Goal: Task Accomplishment & Management: Use online tool/utility

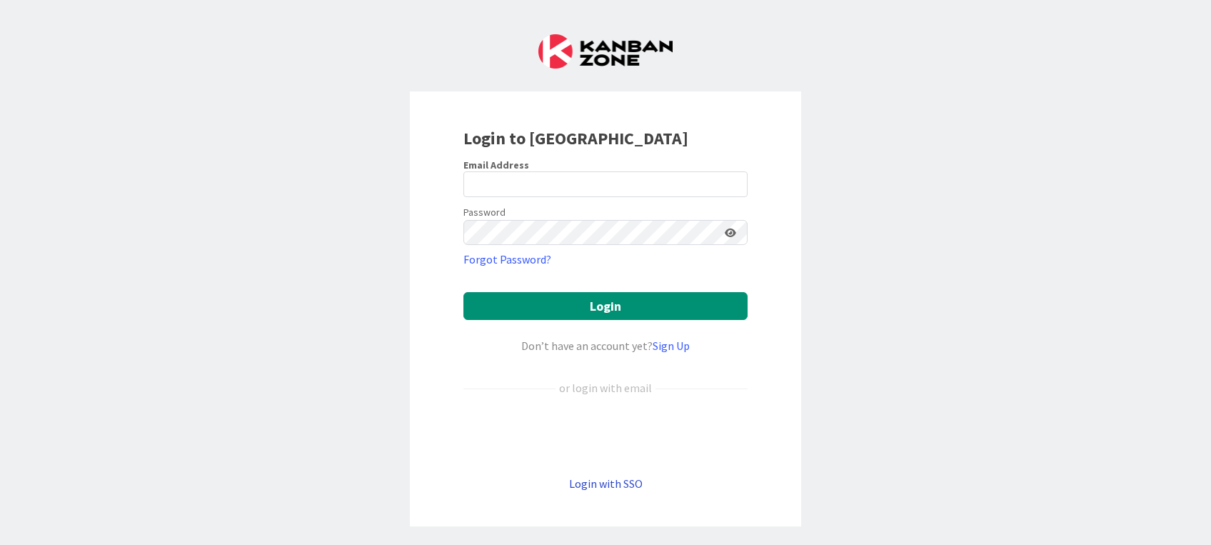
click at [609, 483] on link "Login with SSO" at bounding box center [606, 483] width 74 height 14
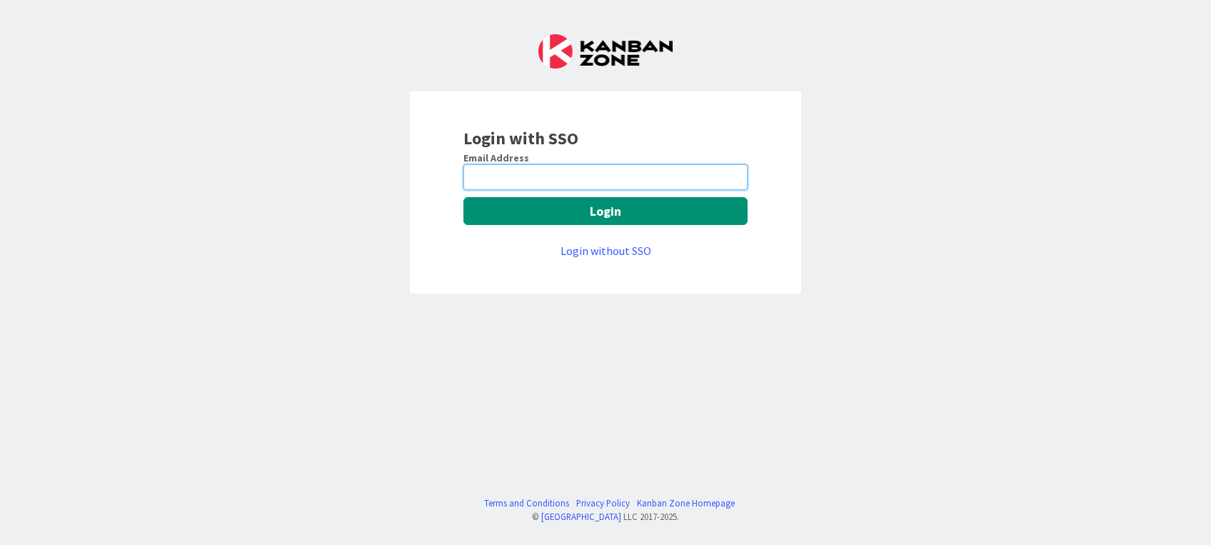
click at [581, 181] on input "email" at bounding box center [605, 177] width 284 height 26
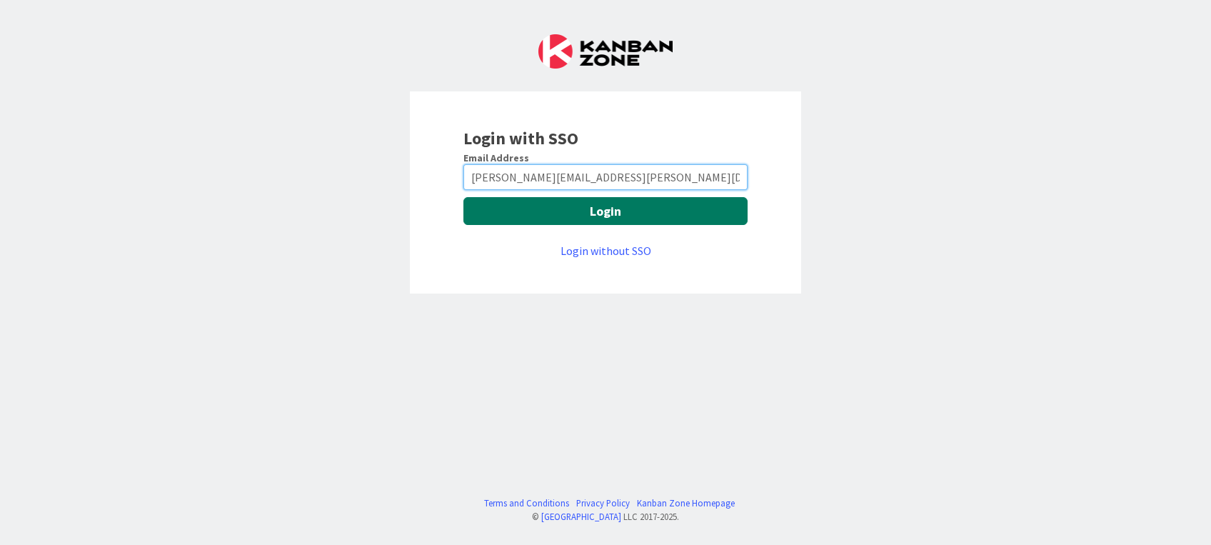
type input "[PERSON_NAME][EMAIL_ADDRESS][PERSON_NAME][DOMAIN_NAME]"
click at [576, 211] on button "Login" at bounding box center [605, 211] width 284 height 28
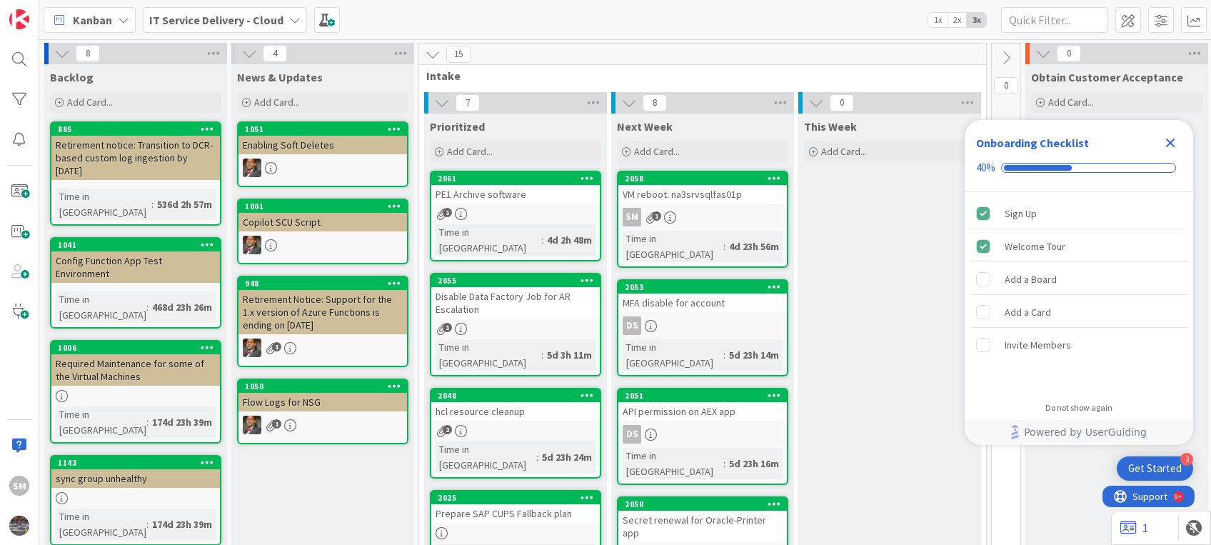
click at [1170, 137] on icon "Close Checklist" at bounding box center [1170, 142] width 17 height 17
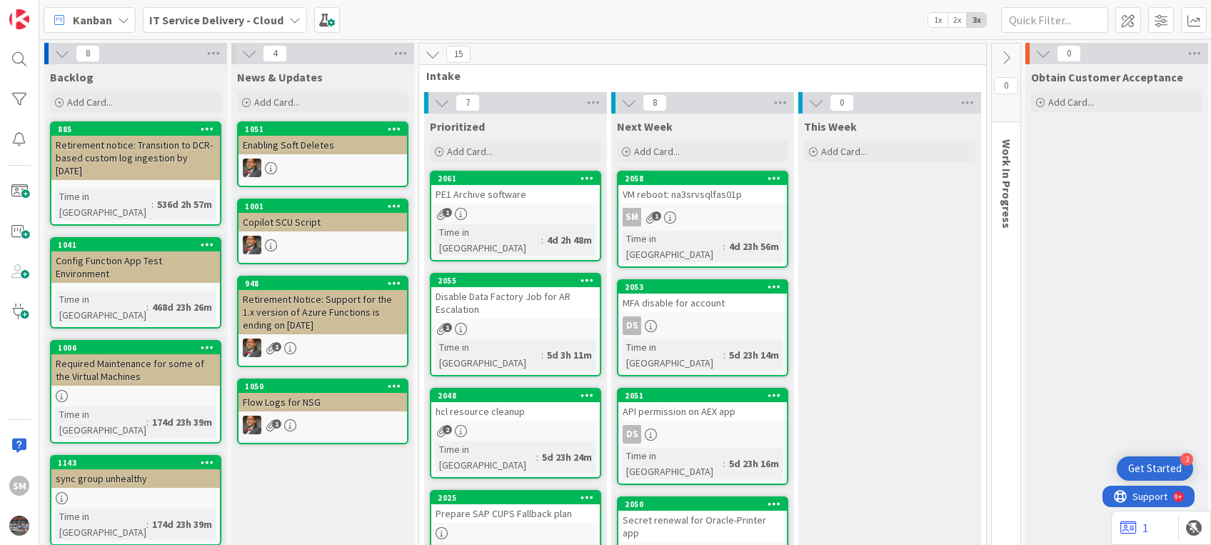
click at [708, 199] on div "VM reboot: na3srvsqlfas01p" at bounding box center [702, 194] width 169 height 19
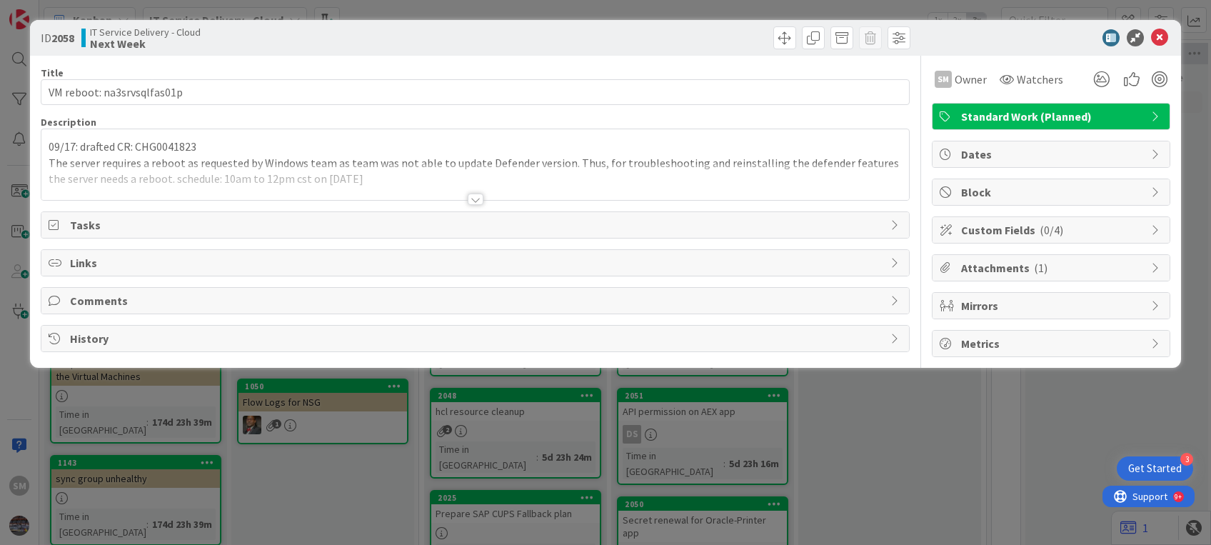
click at [480, 196] on div at bounding box center [476, 199] width 16 height 11
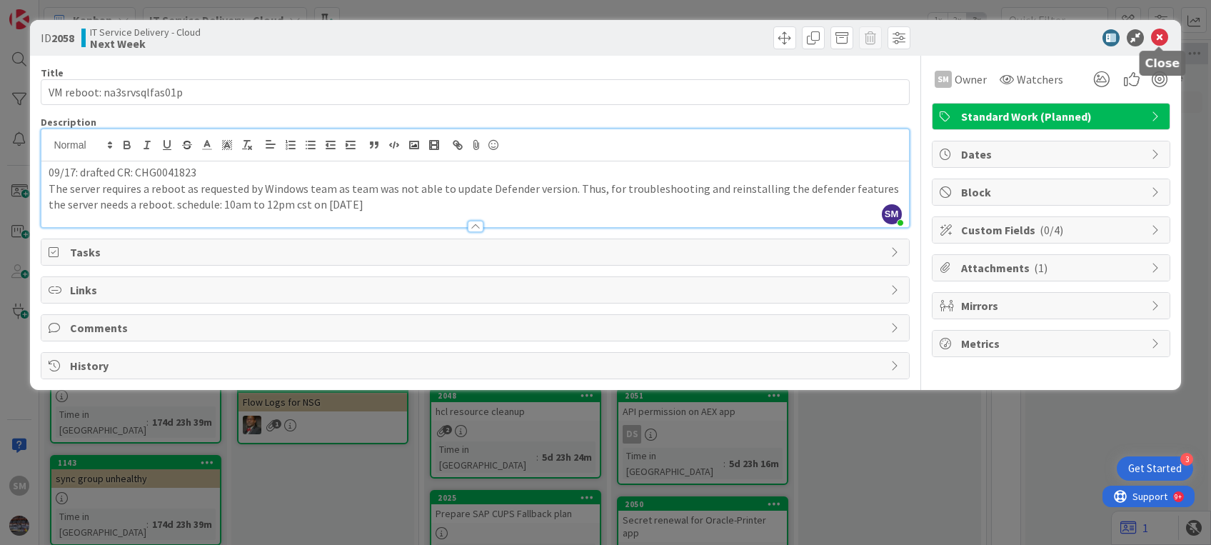
click at [1162, 39] on icon at bounding box center [1159, 37] width 17 height 17
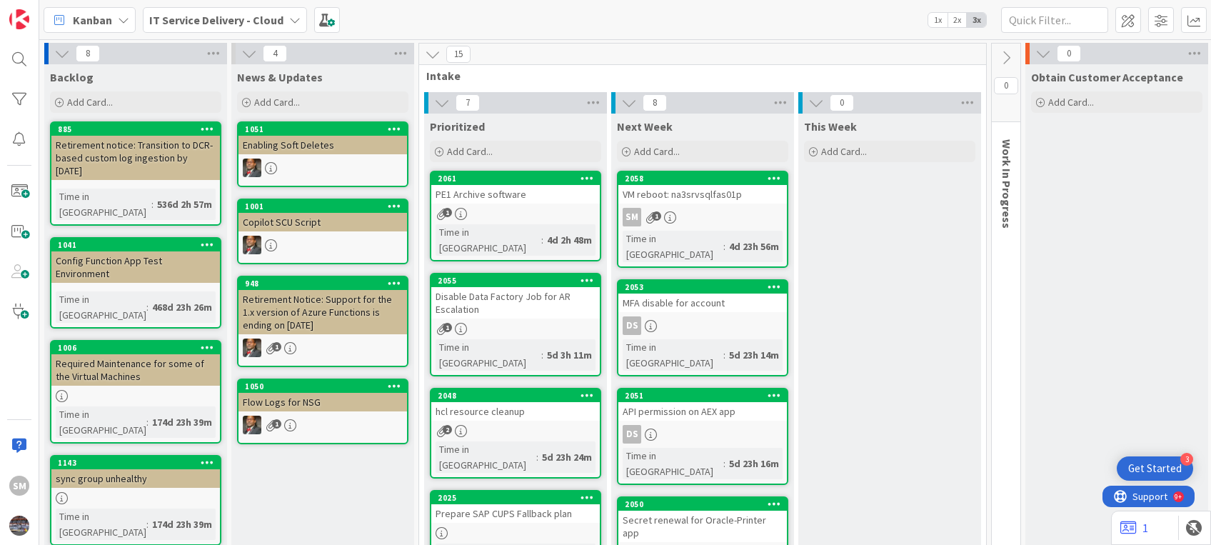
click at [701, 209] on div "SM 1" at bounding box center [702, 217] width 169 height 19
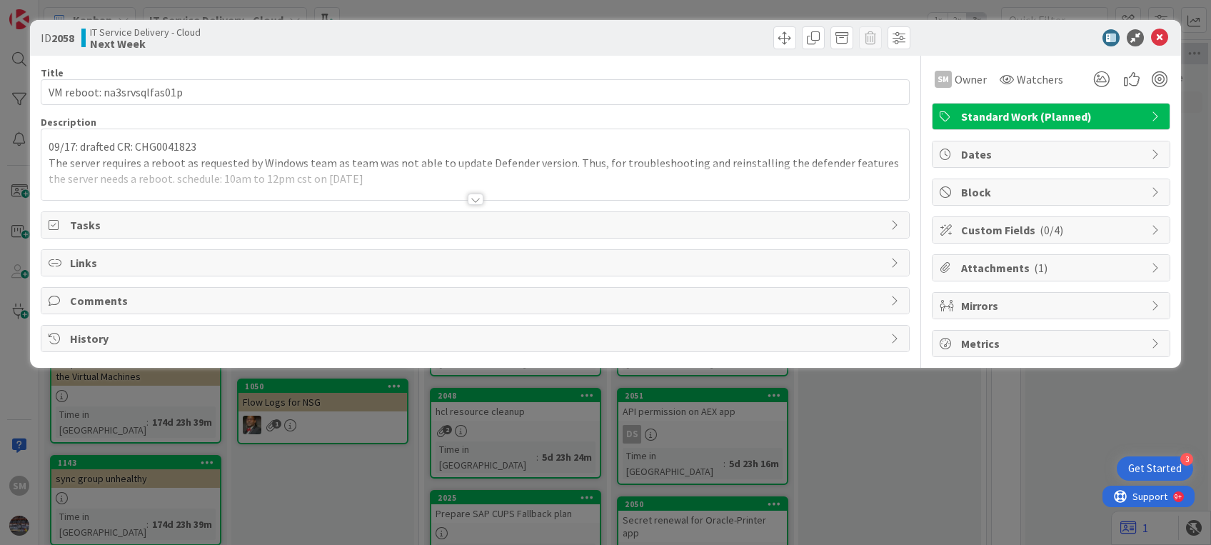
click at [213, 136] on div "09/17: drafted CR: CHG0041823 The server requires a reboot as requested by Wind…" at bounding box center [474, 164] width 867 height 71
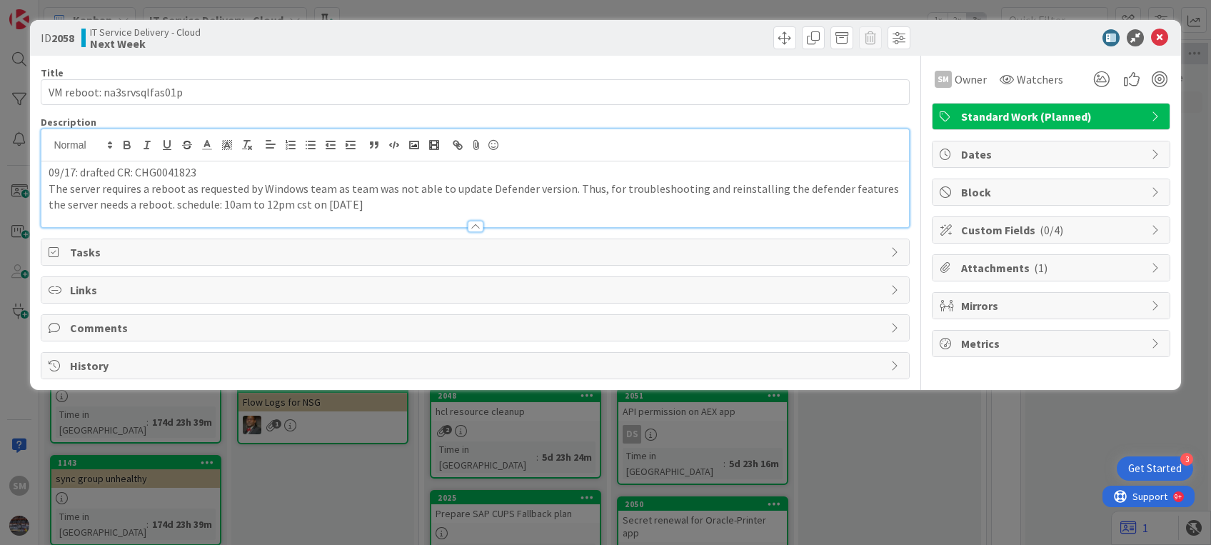
click at [209, 169] on p "09/17: drafted CR: CHG0041823" at bounding box center [475, 172] width 853 height 16
click at [41, 168] on div "SM [PERSON_NAME] just joined 09/17: drafted CR: CHG0041823 The server requires …" at bounding box center [475, 178] width 868 height 99
click at [43, 168] on div "09/17: drafted CR: CHG0041823 The server requires a reboot as requested by Wind…" at bounding box center [474, 194] width 867 height 66
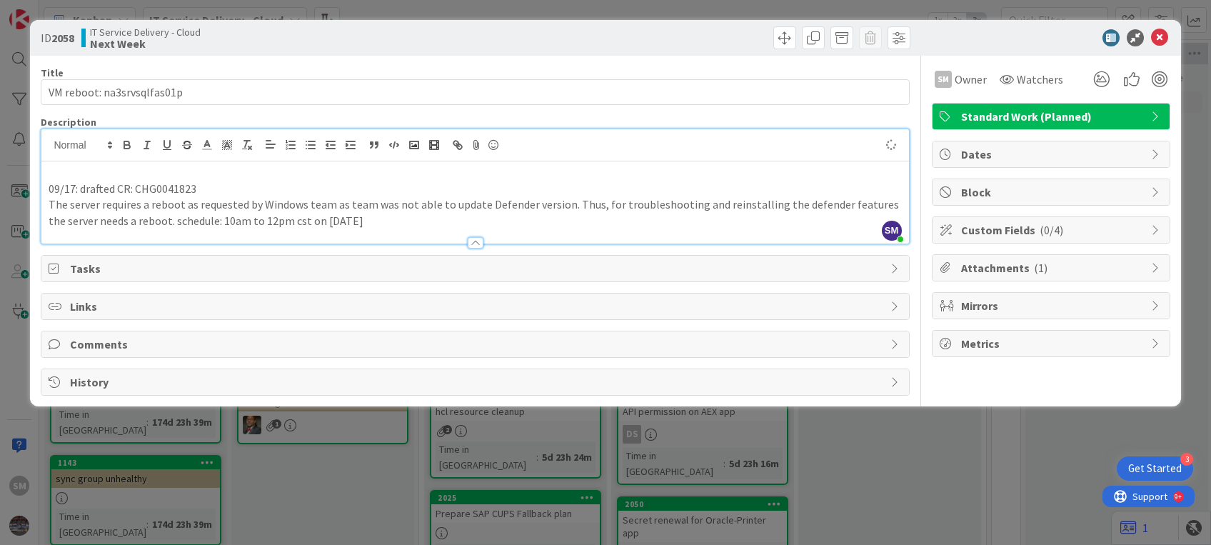
click at [53, 171] on p at bounding box center [475, 172] width 853 height 16
click at [1156, 38] on icon at bounding box center [1159, 37] width 17 height 17
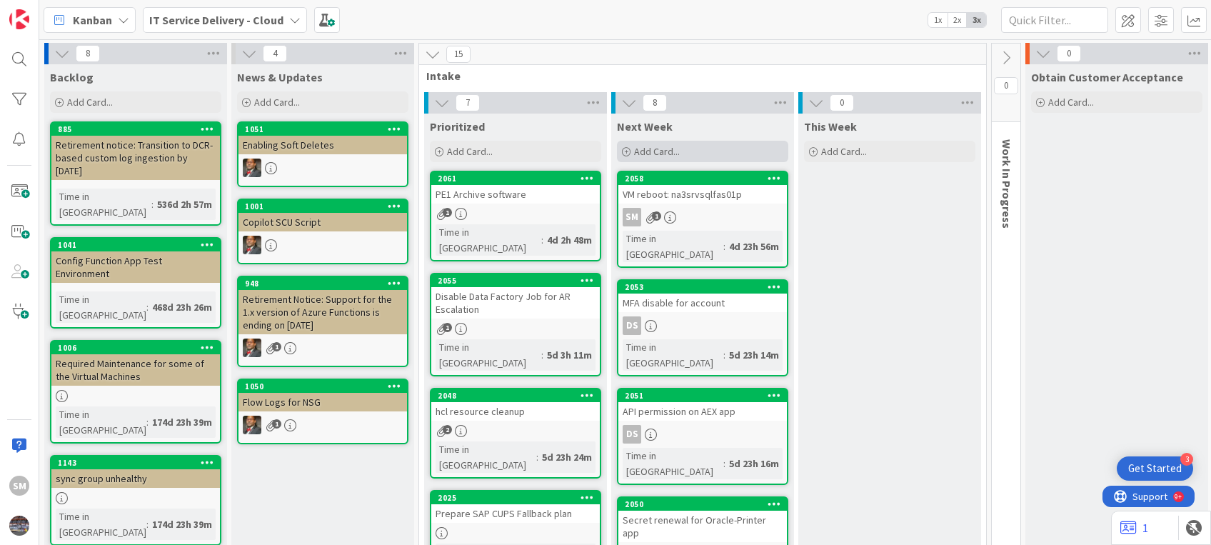
click at [674, 154] on span "Add Card..." at bounding box center [657, 151] width 46 height 13
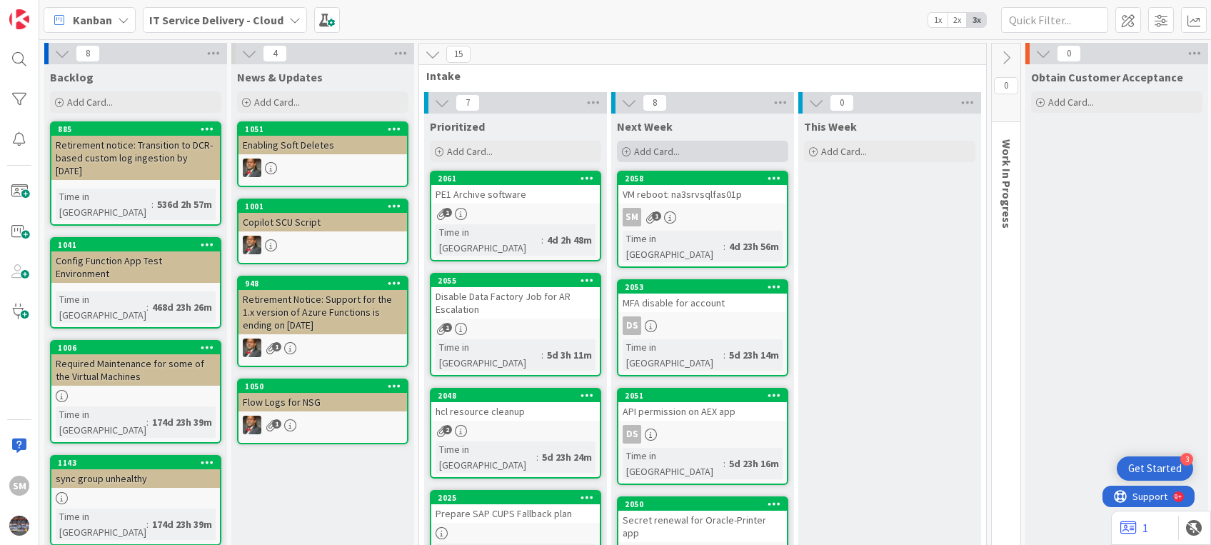
click at [671, 153] on span "Add Card..." at bounding box center [657, 151] width 46 height 13
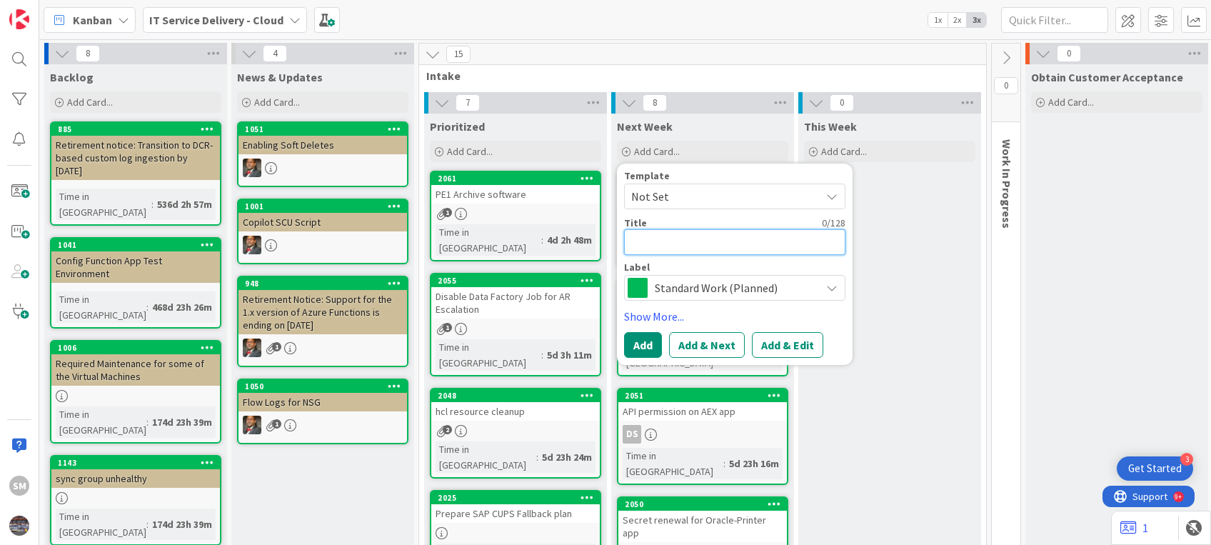
click at [699, 242] on textarea at bounding box center [734, 242] width 221 height 26
paste textarea "Decommission of VM na3srvrimngs01p"
type textarea "x"
type textarea "Decommission of VM na3srvrimngs01p"
click at [774, 339] on button "Add & Edit" at bounding box center [787, 345] width 71 height 26
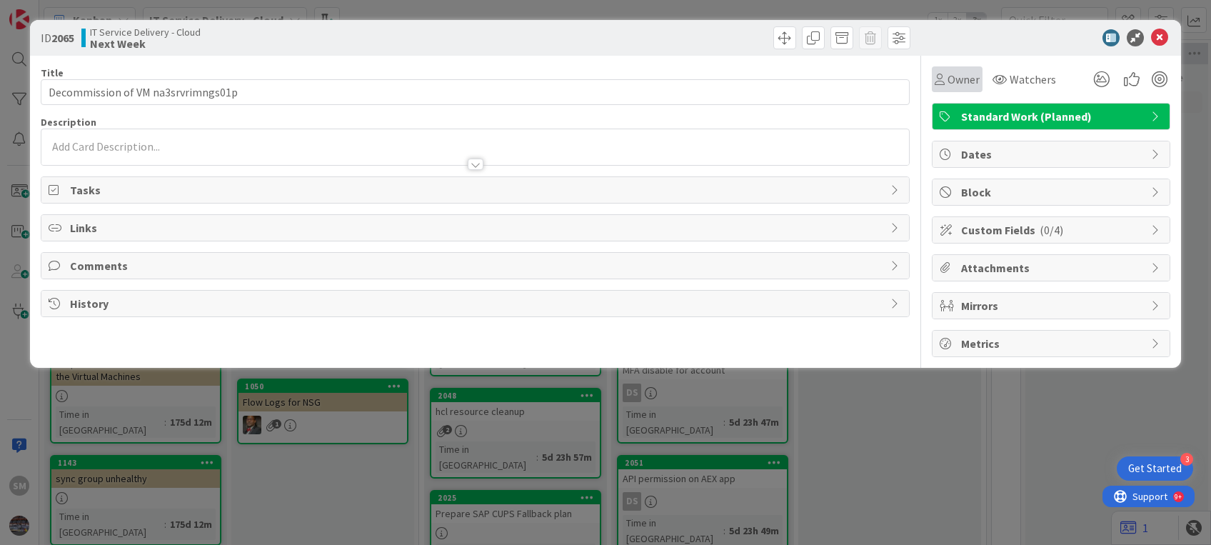
click at [953, 91] on div "Owner" at bounding box center [957, 79] width 51 height 26
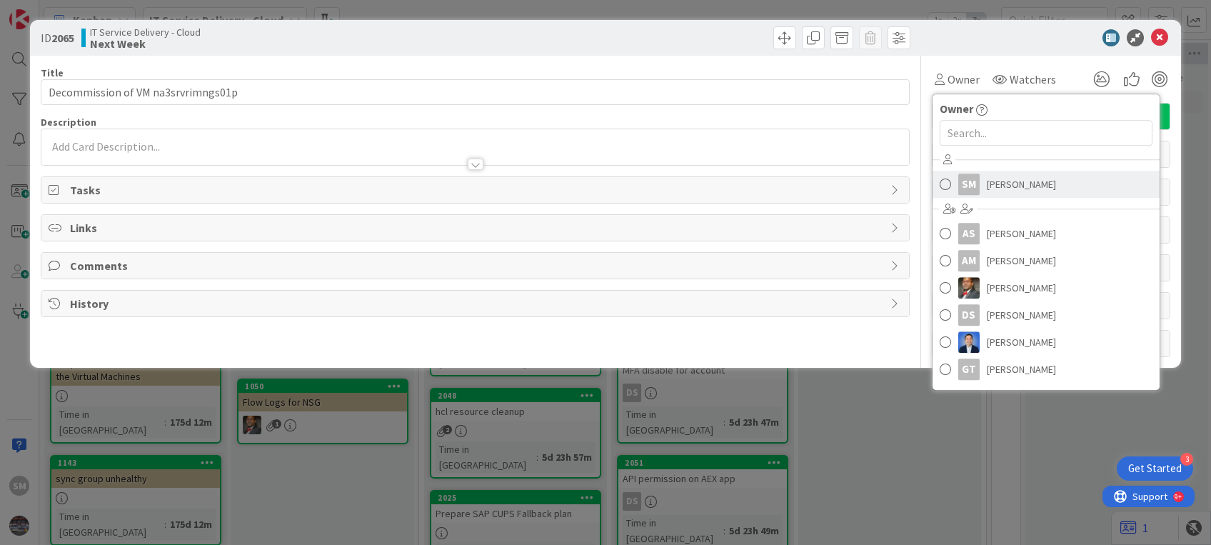
click at [982, 180] on link "SM [PERSON_NAME]" at bounding box center [1046, 184] width 227 height 27
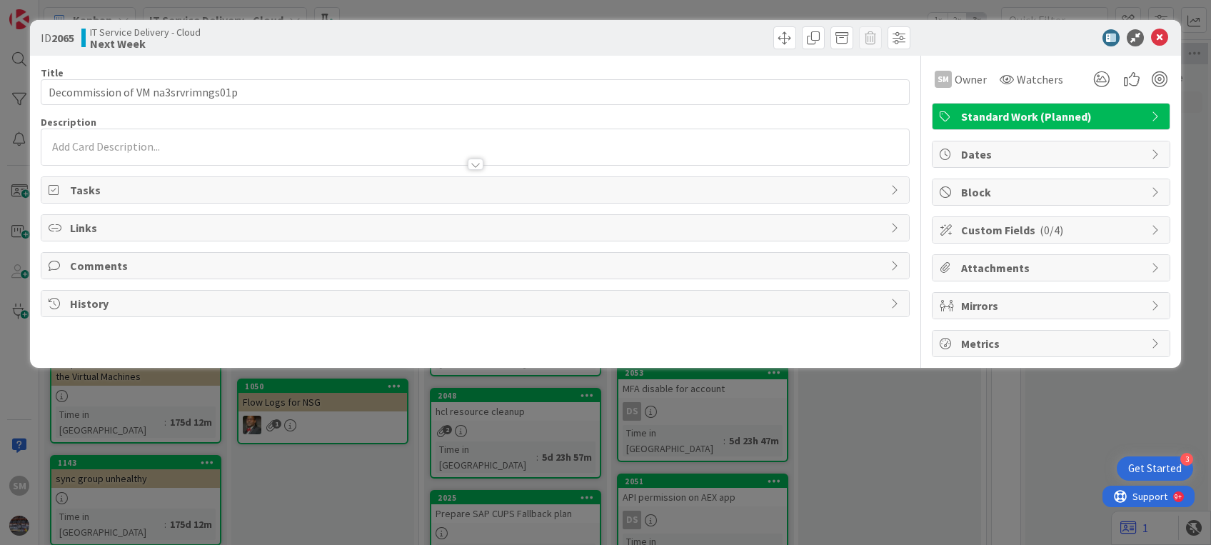
click at [159, 153] on div at bounding box center [474, 157] width 867 height 15
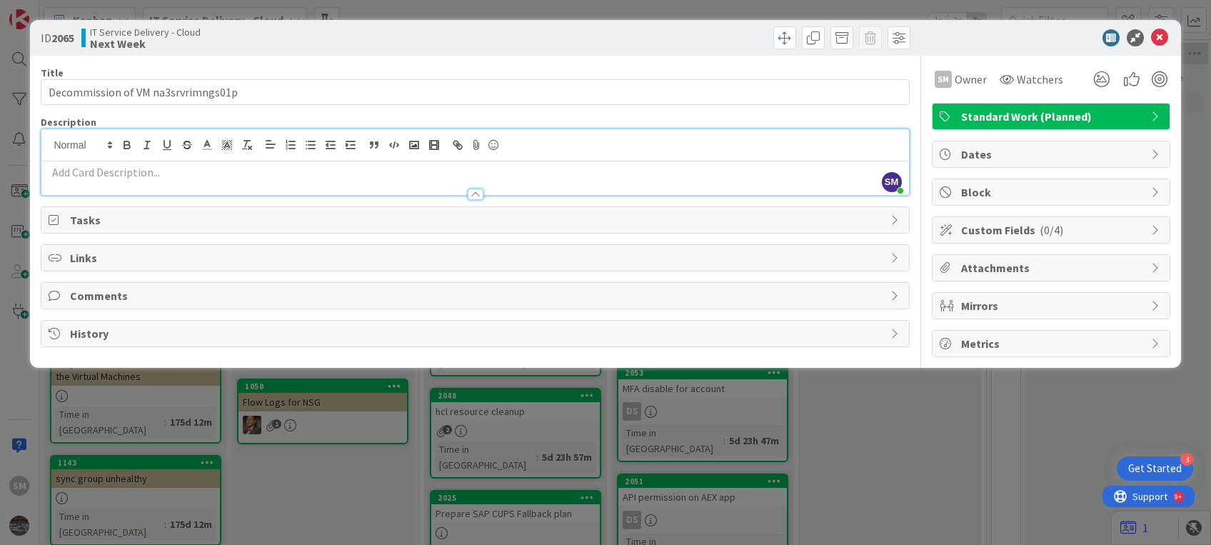
click at [158, 166] on p at bounding box center [475, 172] width 853 height 16
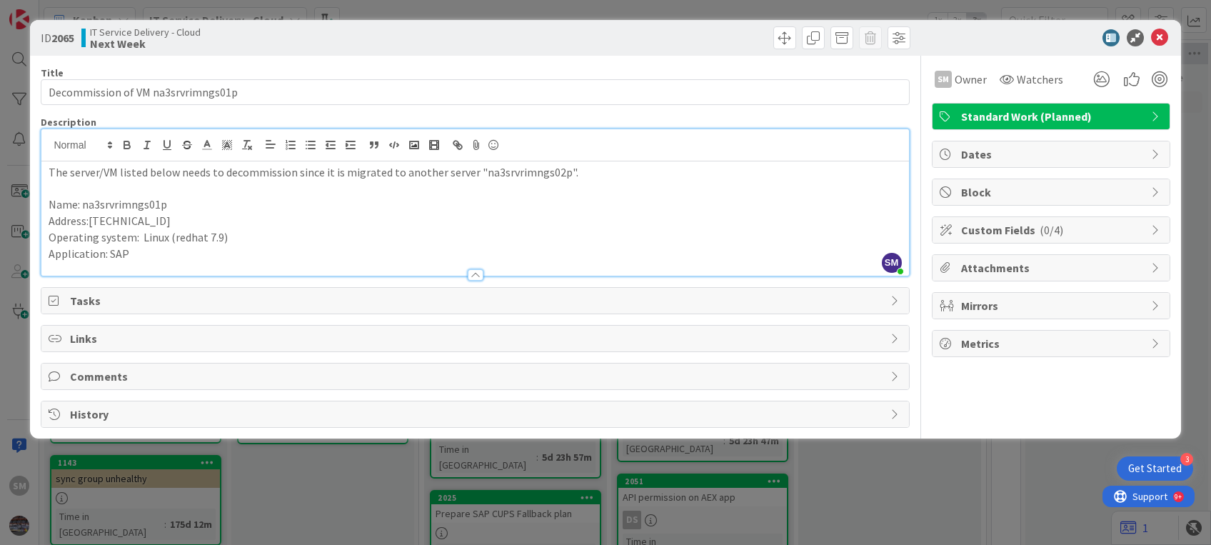
click at [46, 167] on div "The server/VM listed below needs to decommission since it is migrated to anothe…" at bounding box center [474, 218] width 867 height 114
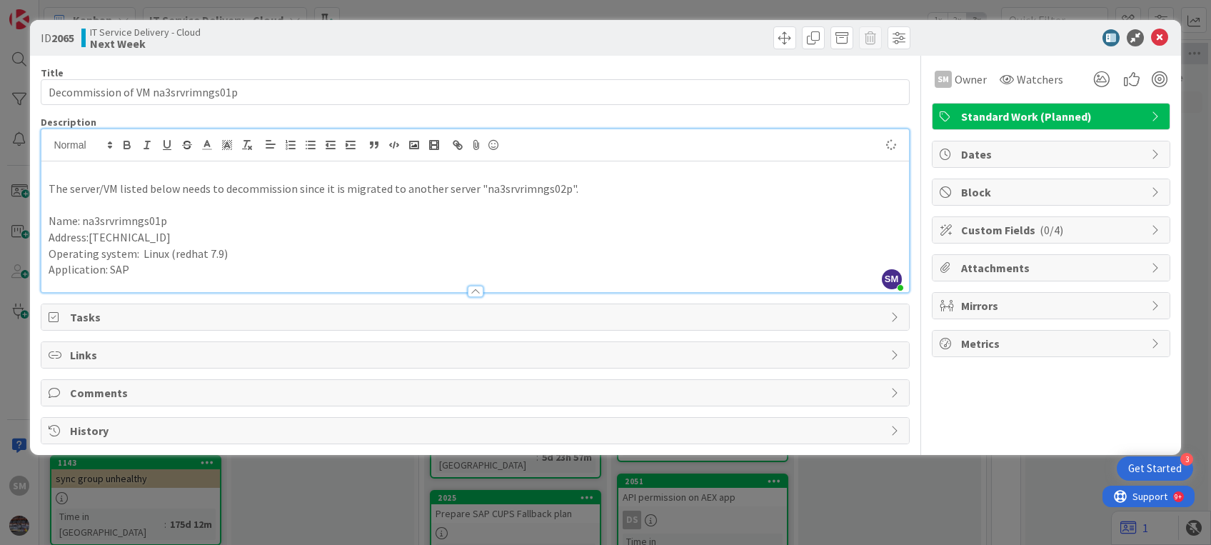
click at [66, 166] on p at bounding box center [475, 172] width 853 height 16
click at [1165, 41] on icon at bounding box center [1159, 37] width 17 height 17
